Goal: Task Accomplishment & Management: Manage account settings

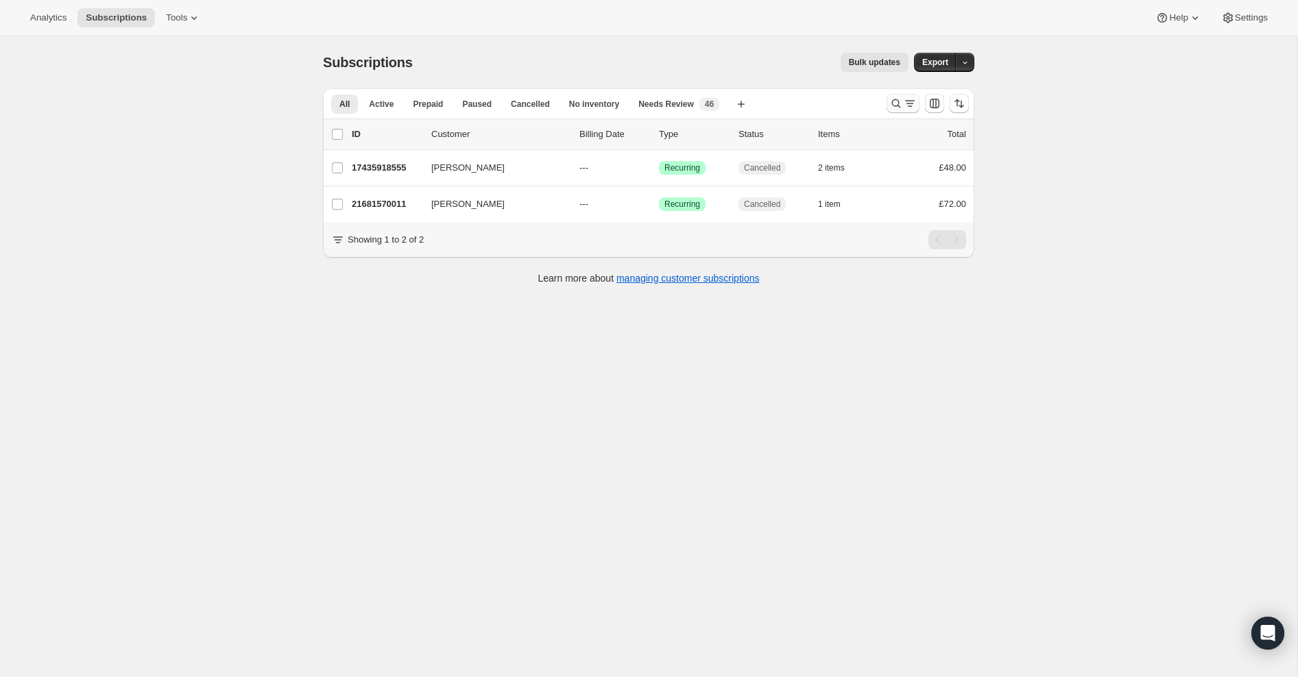
click at [897, 103] on icon "Search and filter results" at bounding box center [896, 104] width 14 height 14
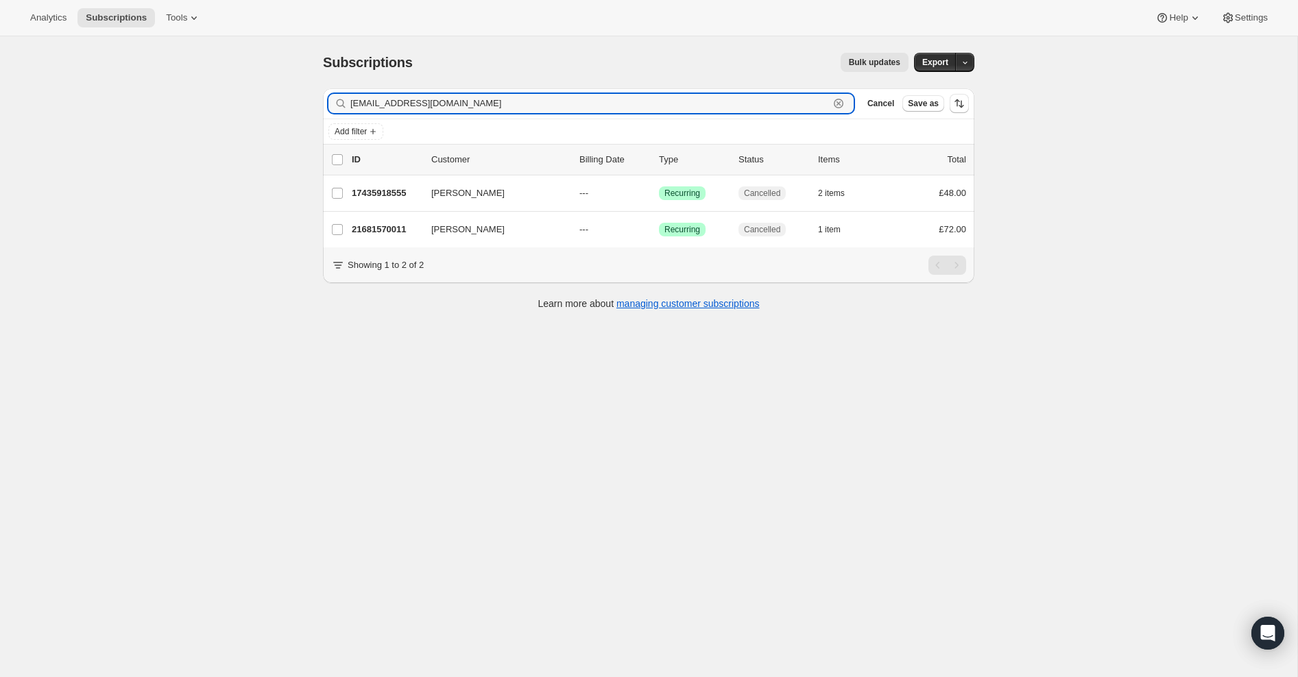
click at [835, 106] on icon "button" at bounding box center [839, 104] width 14 height 14
paste input "[EMAIL_ADDRESS][DOMAIN_NAME]"
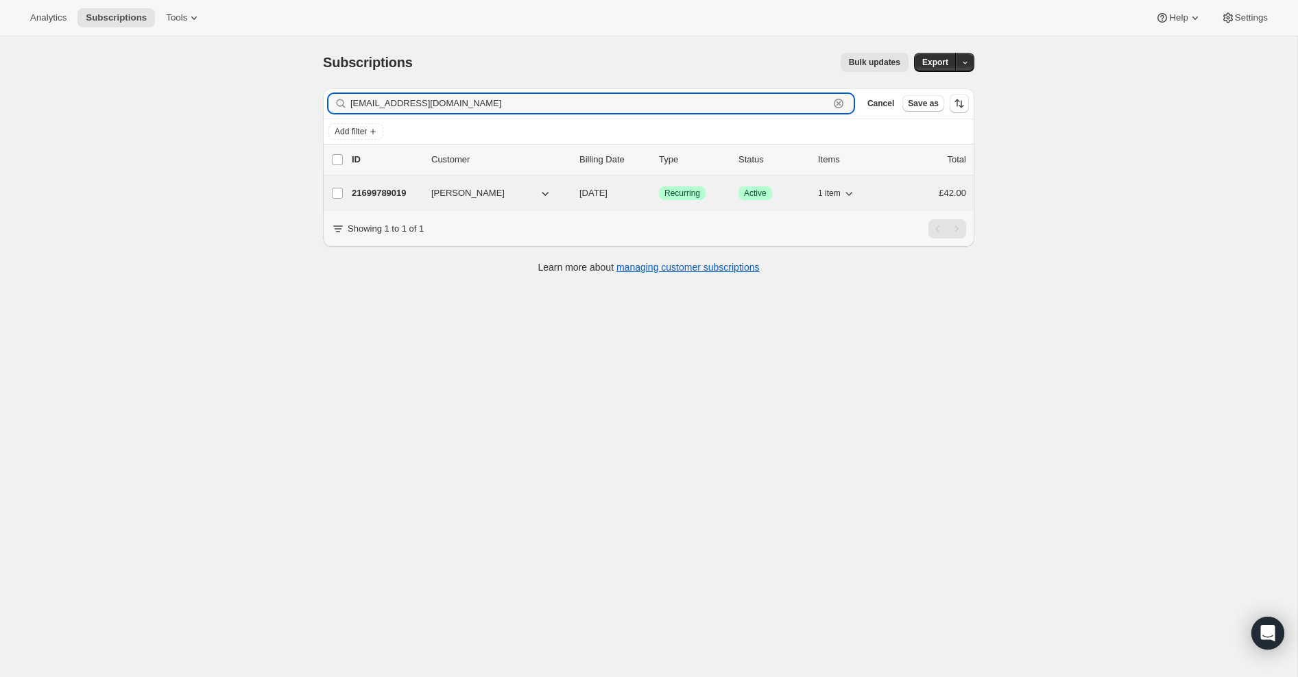
type input "[EMAIL_ADDRESS][DOMAIN_NAME]"
click at [385, 191] on p "21699789019" at bounding box center [386, 193] width 69 height 14
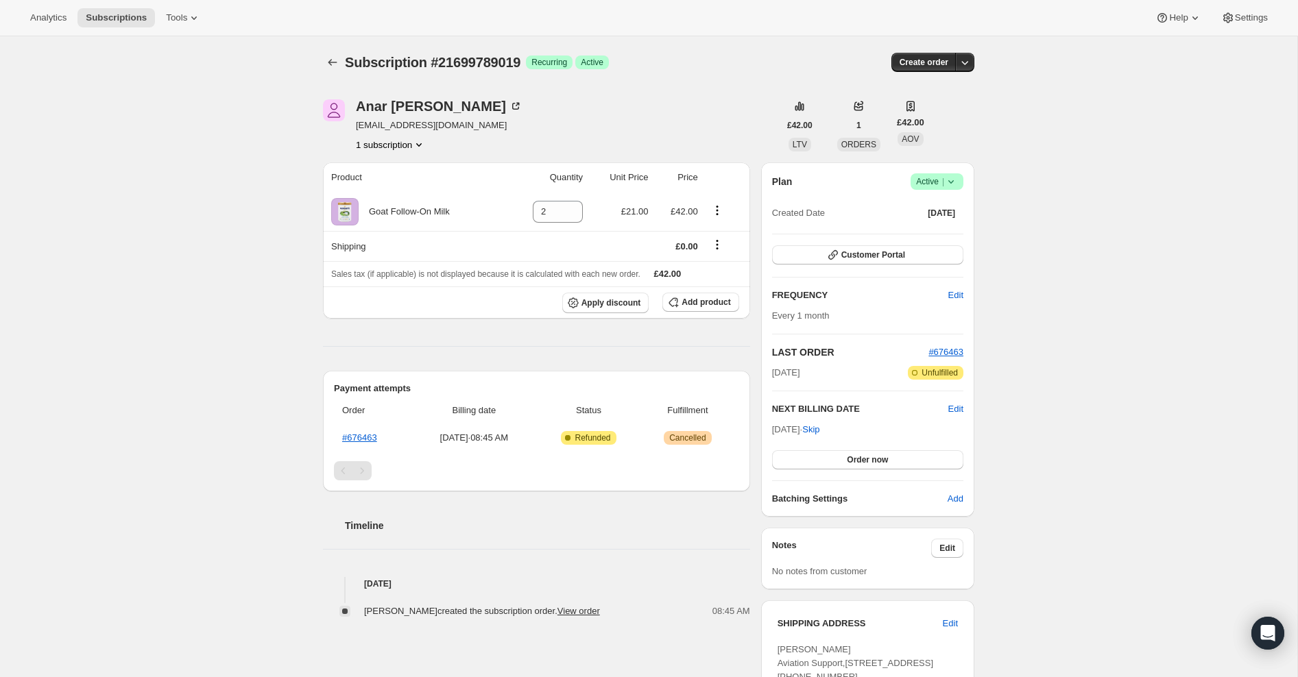
click at [954, 184] on icon at bounding box center [951, 182] width 14 height 14
click at [952, 227] on span "Cancel subscription" at bounding box center [933, 231] width 77 height 10
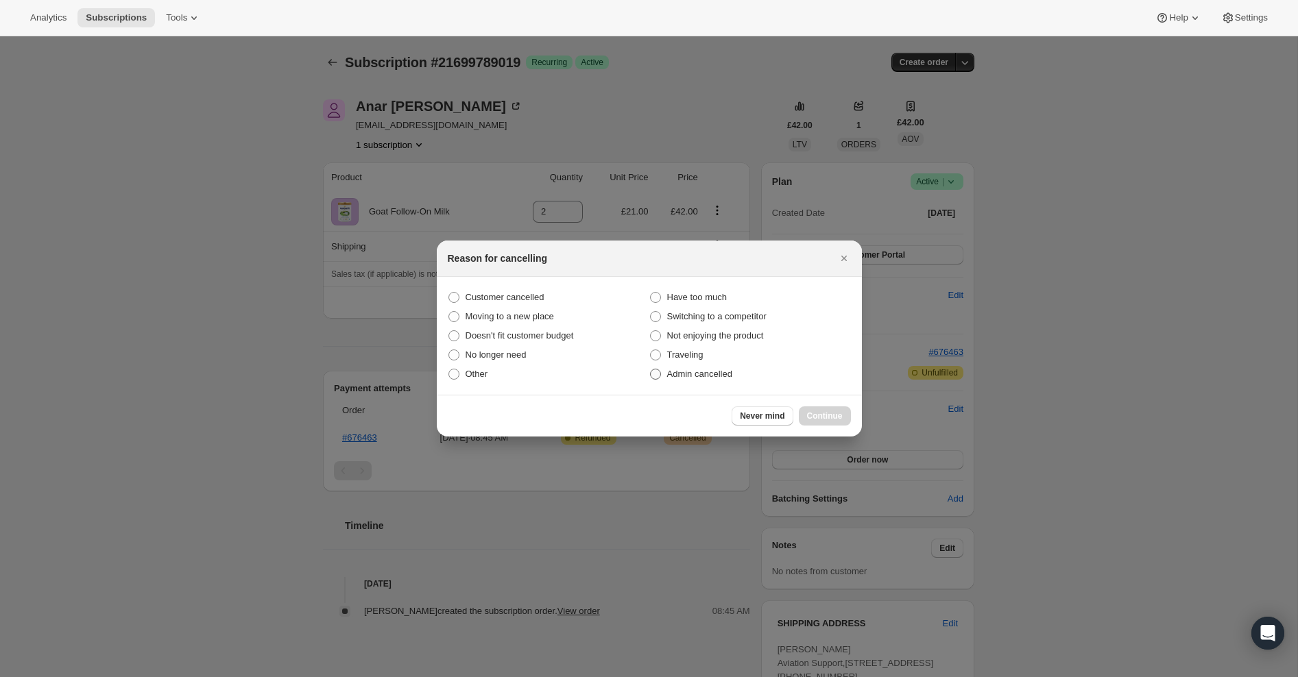
click at [654, 373] on span ":r2u:" at bounding box center [655, 374] width 11 height 11
click at [651, 370] on input "Admin cancelled" at bounding box center [650, 369] width 1 height 1
radio input "true"
click at [827, 417] on span "Continue" at bounding box center [825, 416] width 36 height 11
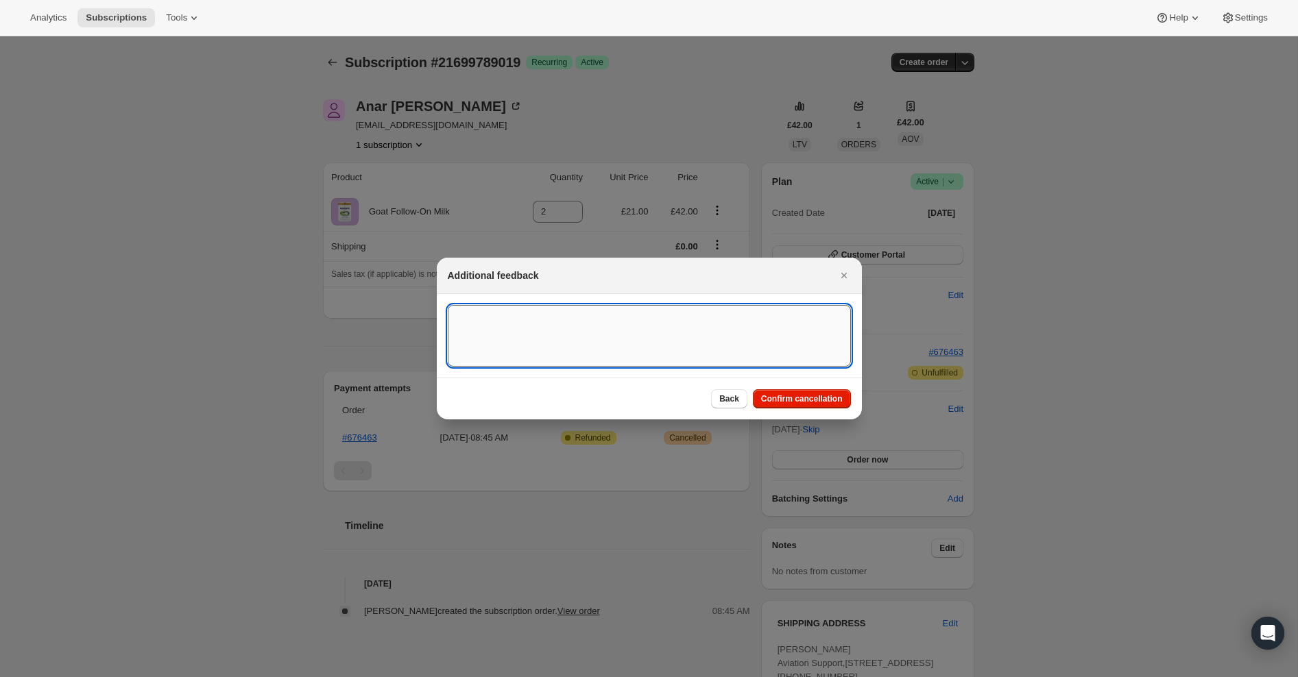
click at [593, 330] on textarea ":r2u:" at bounding box center [649, 336] width 403 height 62
type textarea "Overseas Order ([GEOGRAPHIC_DATA]) to forward Shipping address"
click at [777, 401] on span "Confirm cancellation" at bounding box center [802, 399] width 82 height 11
